Goal: Find specific page/section

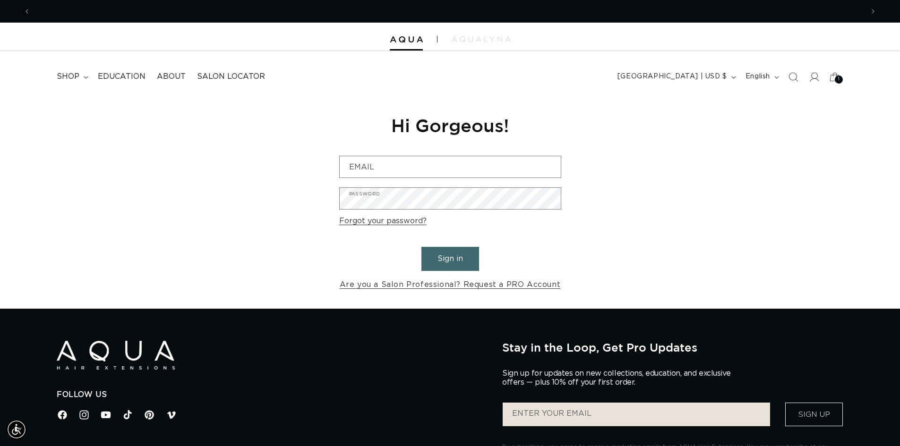
scroll to position [0, 832]
click at [450, 12] on span "SHOP NOW. PAY LATER WITH AFTERPAY NOW AVAILABLE" at bounding box center [450, 11] width 184 height 6
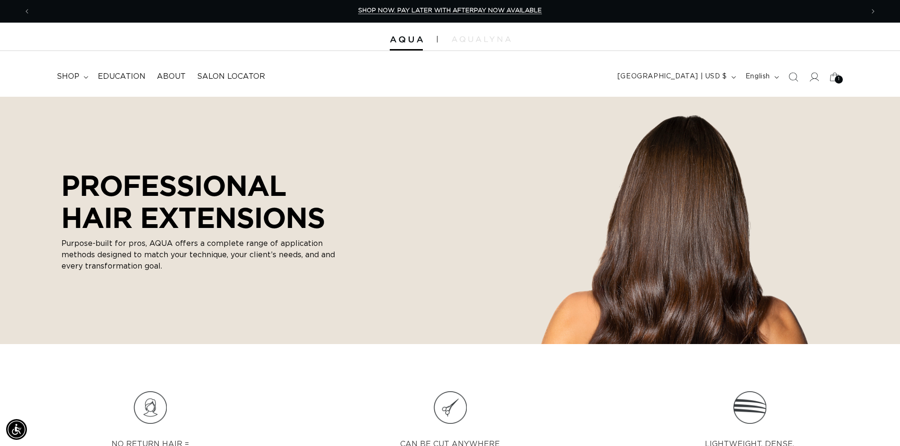
click at [453, 12] on span "SHOP NOW. PAY LATER WITH AFTERPAY NOW AVAILABLE" at bounding box center [450, 11] width 184 height 6
click at [793, 83] on span "Search" at bounding box center [792, 77] width 21 height 21
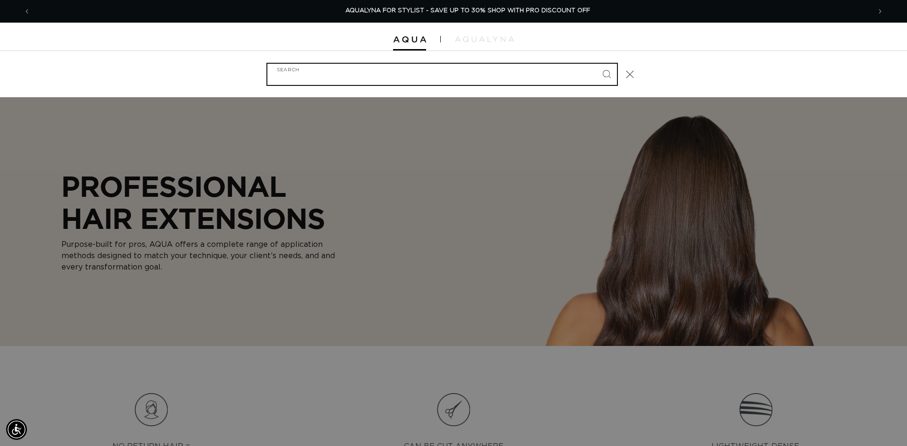
scroll to position [0, 1679]
type input "afterpay"
click at [596, 64] on button "Search" at bounding box center [606, 74] width 21 height 21
